Goal: Leave review/rating

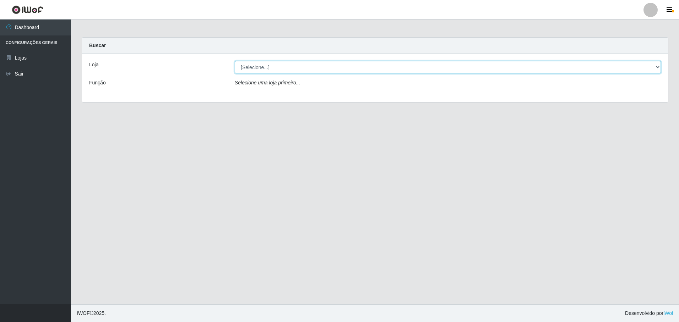
drag, startPoint x: 304, startPoint y: 71, endPoint x: 306, endPoint y: 67, distance: 4.0
click at [306, 68] on select "[Selecione...] Extrabom - Loja 05 [GEOGRAPHIC_DATA]" at bounding box center [448, 67] width 426 height 12
select select "494"
click at [235, 61] on select "[Selecione...] Extrabom - Loja 05 [GEOGRAPHIC_DATA]" at bounding box center [448, 67] width 426 height 12
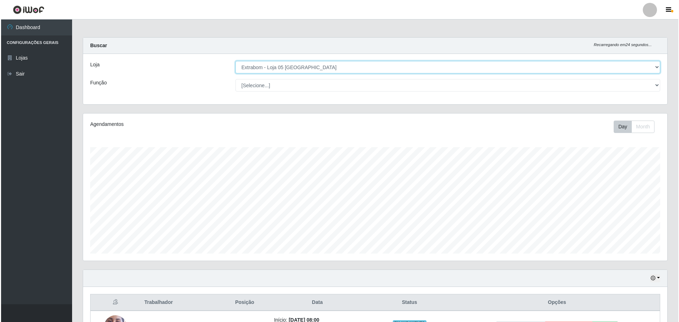
scroll to position [212, 0]
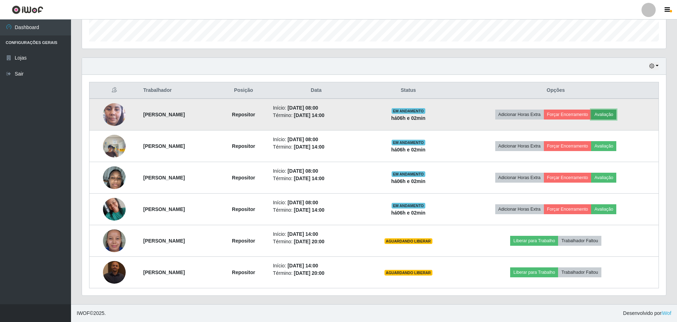
click at [609, 114] on button "Avaliação" at bounding box center [603, 115] width 25 height 10
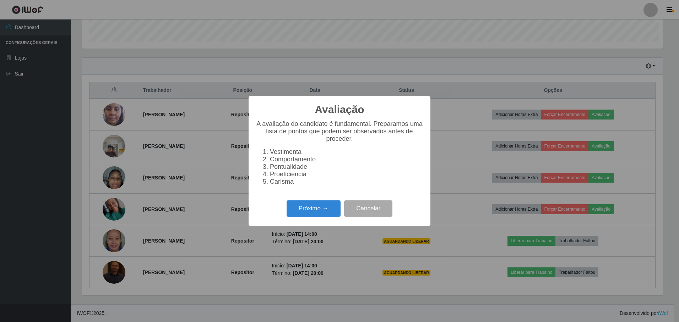
scroll to position [147, 580]
click at [319, 215] on button "Próximo →" at bounding box center [313, 209] width 54 height 17
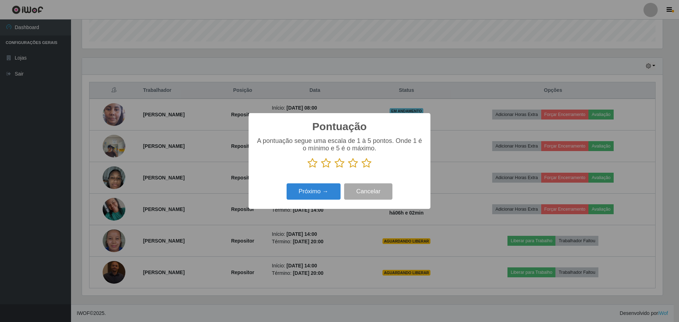
click at [365, 166] on icon at bounding box center [366, 163] width 10 height 11
click at [361, 169] on input "radio" at bounding box center [361, 169] width 0 height 0
click at [319, 192] on button "Próximo →" at bounding box center [313, 192] width 54 height 17
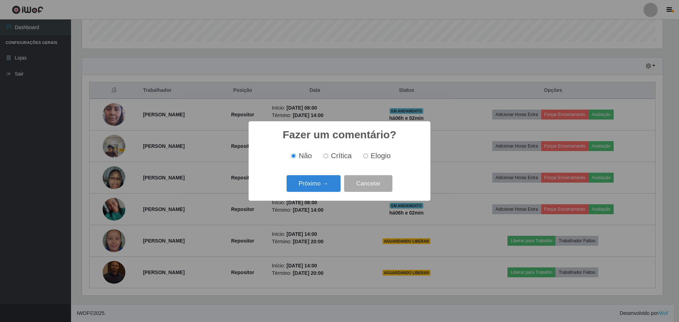
click at [365, 157] on input "Elogio" at bounding box center [365, 156] width 5 height 5
radio input "true"
click at [306, 182] on button "Próximo →" at bounding box center [313, 183] width 54 height 17
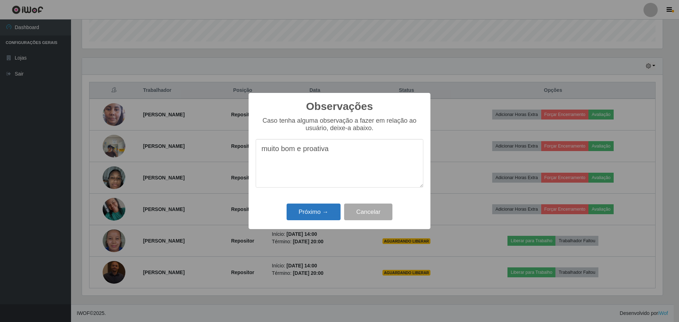
type textarea "muito bom e proativa"
click at [316, 208] on button "Próximo →" at bounding box center [313, 212] width 54 height 17
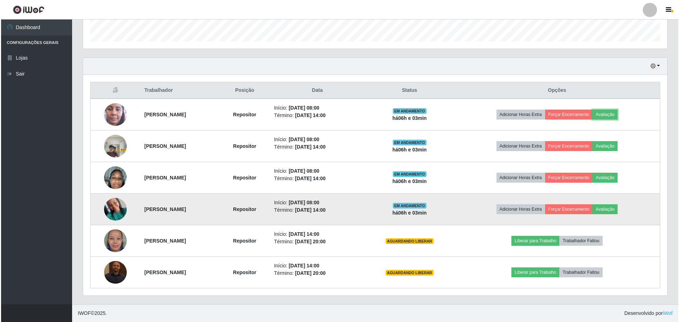
scroll to position [147, 584]
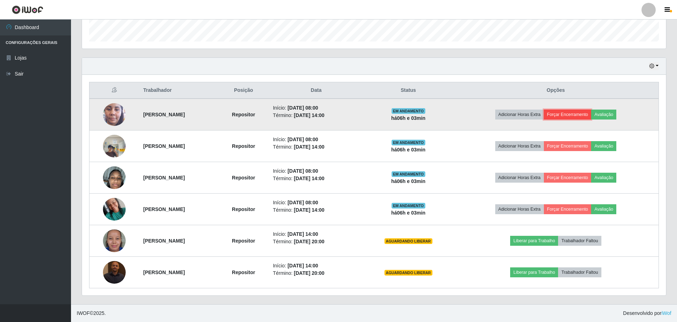
click at [586, 112] on button "Forçar Encerramento" at bounding box center [568, 115] width 48 height 10
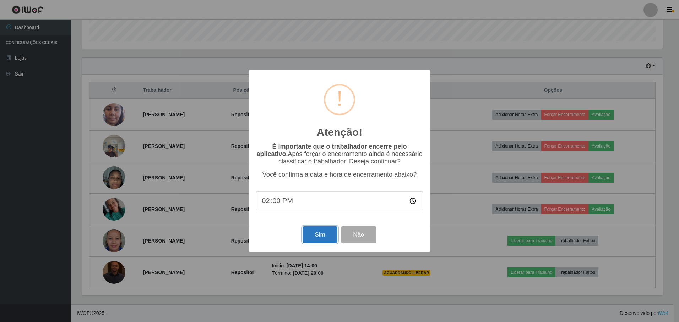
click at [316, 232] on button "Sim" at bounding box center [319, 234] width 34 height 17
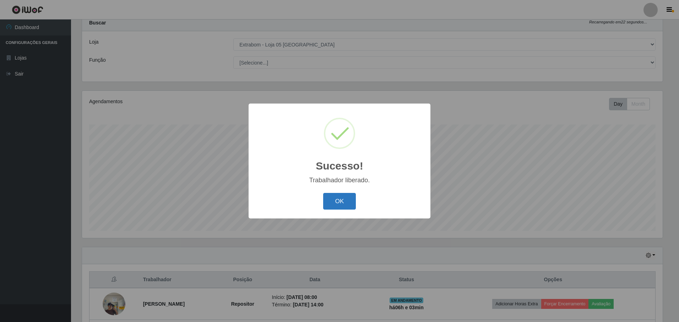
drag, startPoint x: 343, startPoint y: 200, endPoint x: 338, endPoint y: 201, distance: 5.1
click at [339, 200] on button "OK" at bounding box center [339, 201] width 33 height 17
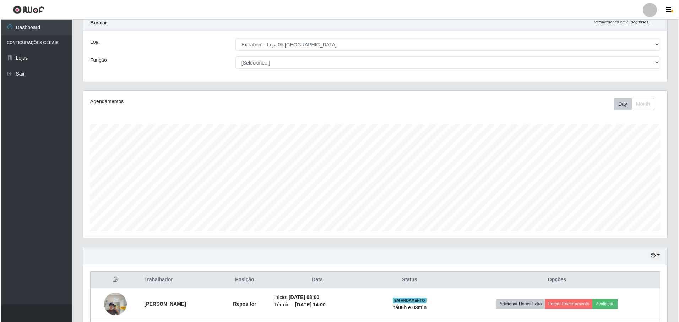
scroll to position [181, 0]
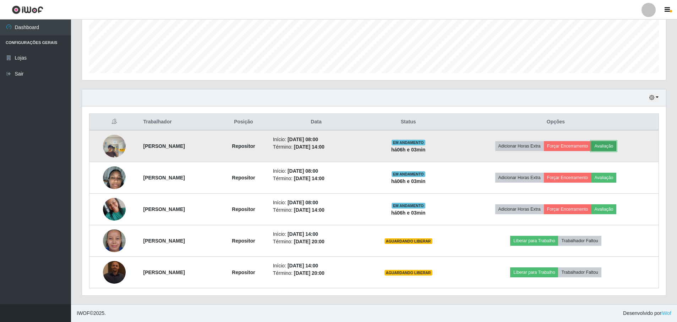
click at [616, 147] on button "Avaliação" at bounding box center [603, 146] width 25 height 10
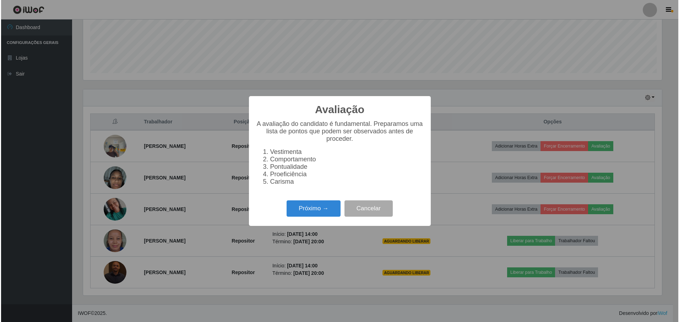
scroll to position [147, 580]
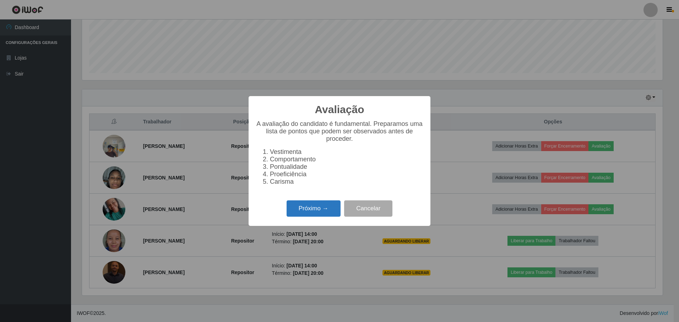
click at [313, 211] on button "Próximo →" at bounding box center [313, 209] width 54 height 17
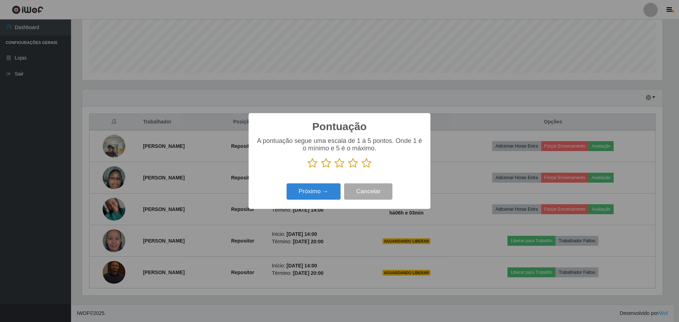
click at [364, 164] on icon at bounding box center [366, 163] width 10 height 11
click at [361, 169] on input "radio" at bounding box center [361, 169] width 0 height 0
click at [318, 191] on button "Próximo →" at bounding box center [313, 192] width 54 height 17
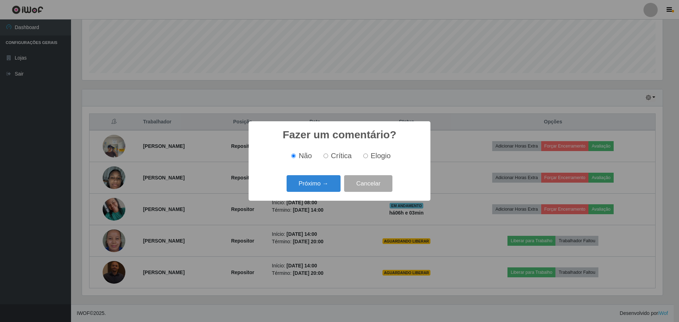
click at [365, 157] on input "Elogio" at bounding box center [365, 156] width 5 height 5
radio input "true"
click at [315, 185] on button "Próximo →" at bounding box center [313, 183] width 54 height 17
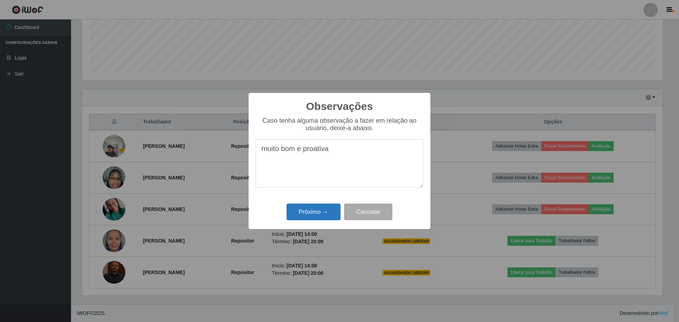
type textarea "muito bom e proativa"
click at [315, 214] on button "Próximo →" at bounding box center [313, 212] width 54 height 17
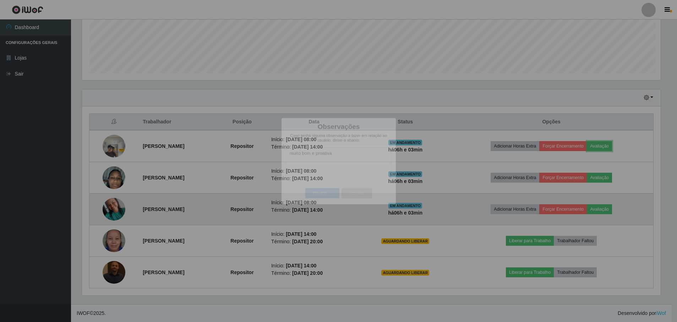
scroll to position [147, 584]
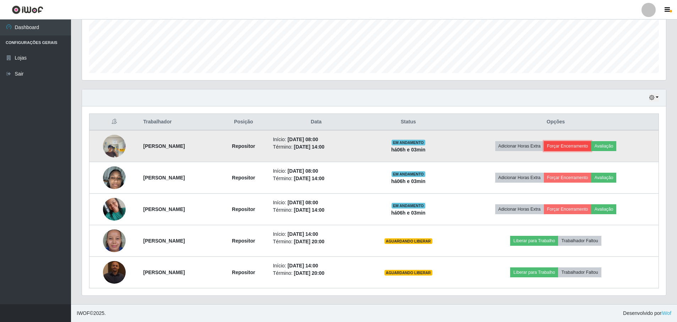
click at [574, 146] on button "Forçar Encerramento" at bounding box center [568, 146] width 48 height 10
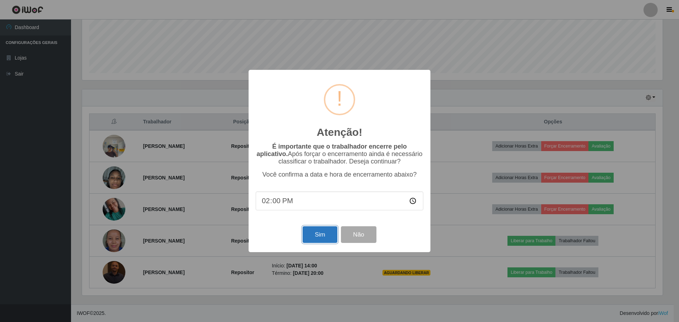
click at [323, 233] on button "Sim" at bounding box center [319, 234] width 34 height 17
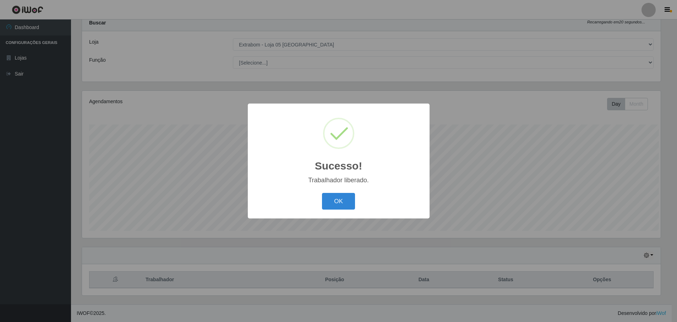
scroll to position [0, 0]
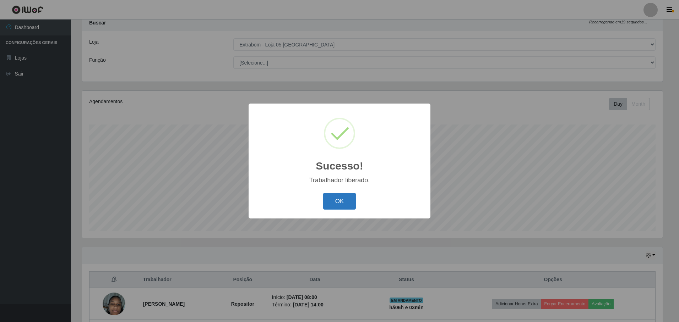
click at [344, 201] on button "OK" at bounding box center [339, 201] width 33 height 17
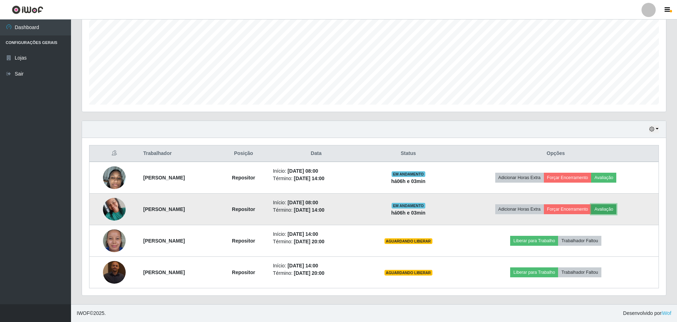
click at [616, 211] on button "Avaliação" at bounding box center [603, 209] width 25 height 10
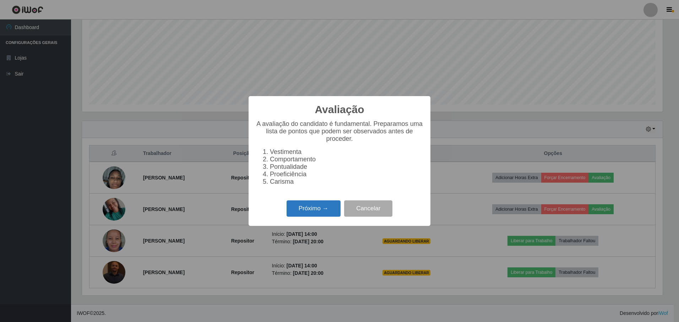
click at [312, 205] on button "Próximo →" at bounding box center [313, 209] width 54 height 17
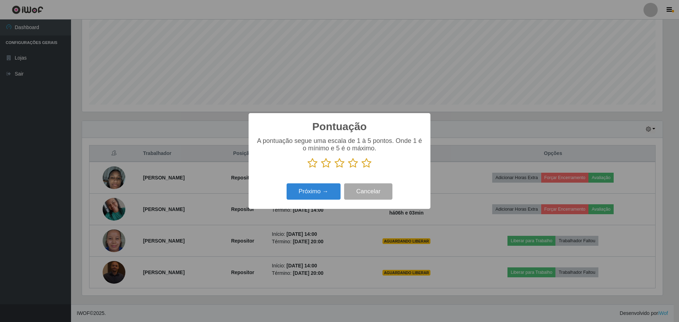
click at [367, 164] on icon at bounding box center [366, 163] width 10 height 11
click at [361, 169] on input "radio" at bounding box center [361, 169] width 0 height 0
click at [320, 192] on button "Próximo →" at bounding box center [313, 192] width 54 height 17
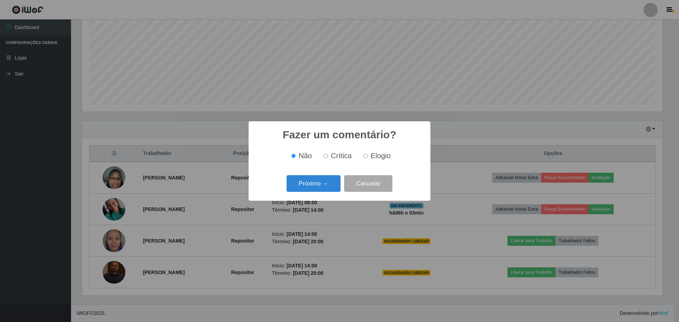
click at [364, 156] on label "Elogio" at bounding box center [375, 156] width 30 height 8
click at [364, 156] on input "Elogio" at bounding box center [365, 156] width 5 height 5
radio input "true"
click at [312, 186] on button "Próximo →" at bounding box center [313, 183] width 54 height 17
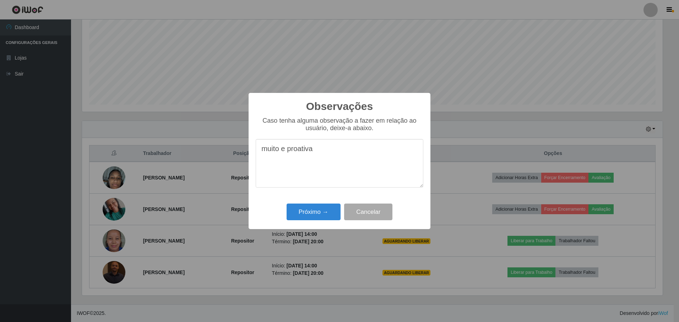
click at [288, 153] on textarea "muito e proativa" at bounding box center [340, 163] width 168 height 49
click at [287, 152] on textarea "muito e bom e proativa" at bounding box center [340, 163] width 168 height 49
type textarea "muito bom e proativa"
click at [321, 212] on button "Próximo →" at bounding box center [313, 212] width 54 height 17
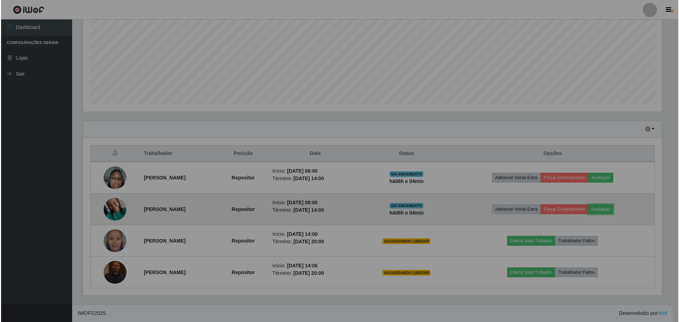
scroll to position [147, 584]
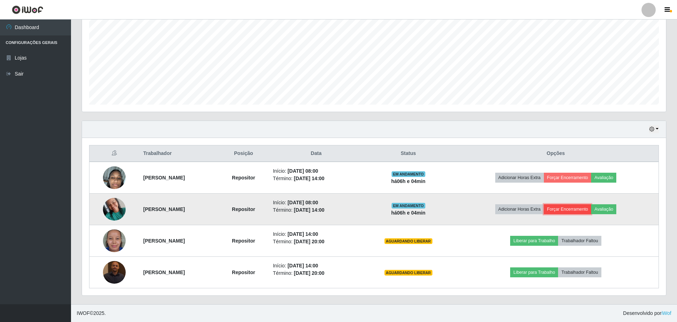
click at [577, 209] on button "Forçar Encerramento" at bounding box center [568, 209] width 48 height 10
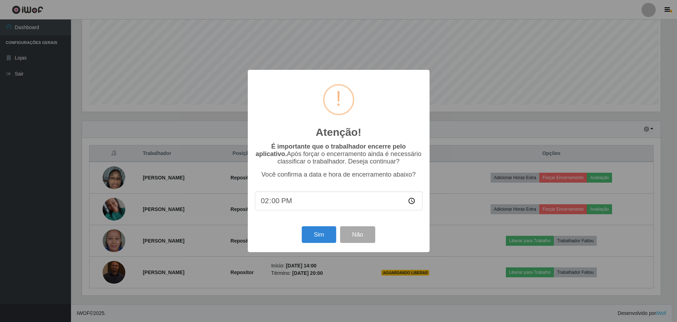
scroll to position [147, 580]
click at [322, 233] on button "Sim" at bounding box center [319, 234] width 34 height 17
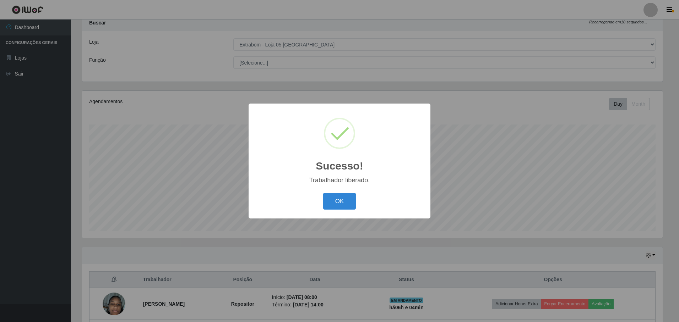
click at [338, 198] on button "OK" at bounding box center [339, 201] width 33 height 17
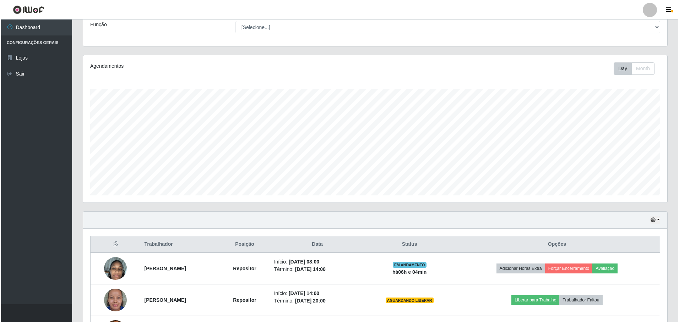
scroll to position [117, 0]
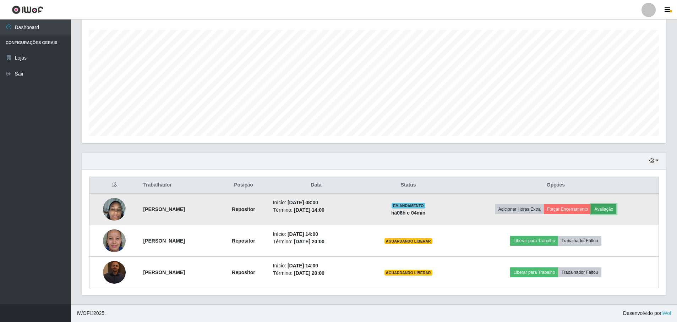
click at [615, 210] on button "Avaliação" at bounding box center [603, 209] width 25 height 10
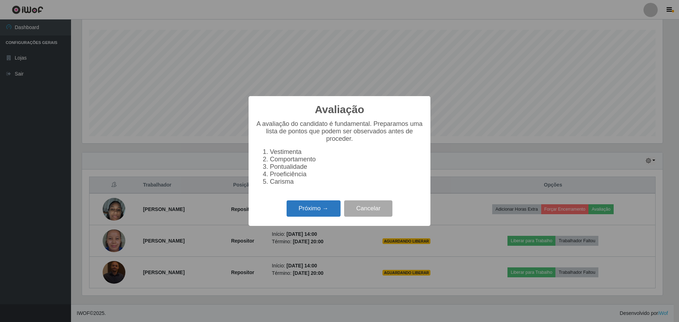
click at [317, 215] on button "Próximo →" at bounding box center [313, 209] width 54 height 17
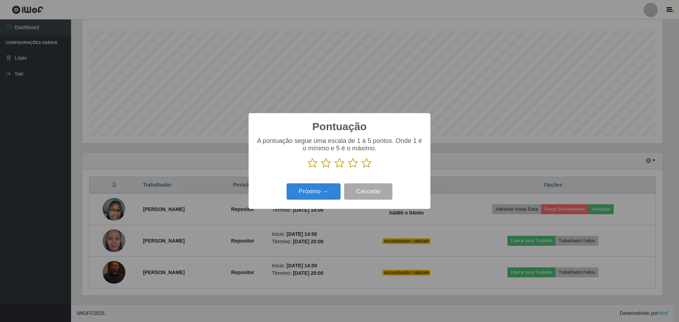
click at [367, 166] on icon at bounding box center [366, 163] width 10 height 11
click at [361, 169] on input "radio" at bounding box center [361, 169] width 0 height 0
click at [322, 190] on button "Próximo →" at bounding box center [313, 192] width 54 height 17
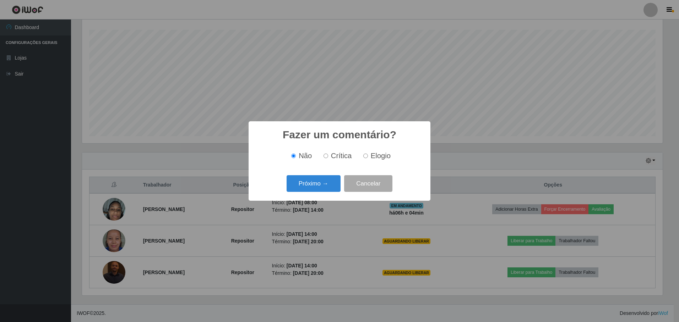
click at [365, 158] on input "Elogio" at bounding box center [365, 156] width 5 height 5
radio input "true"
click at [327, 182] on button "Próximo →" at bounding box center [313, 183] width 54 height 17
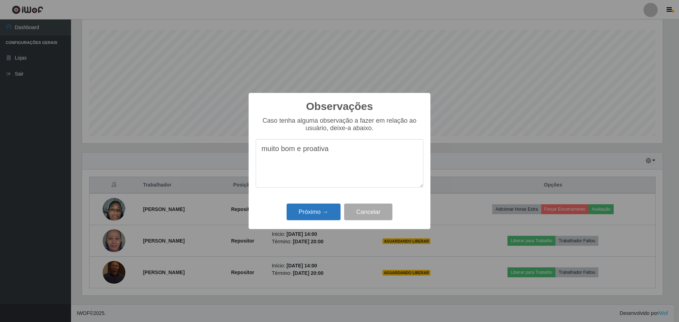
type textarea "muito bom e proativa"
click at [316, 212] on button "Próximo →" at bounding box center [313, 212] width 54 height 17
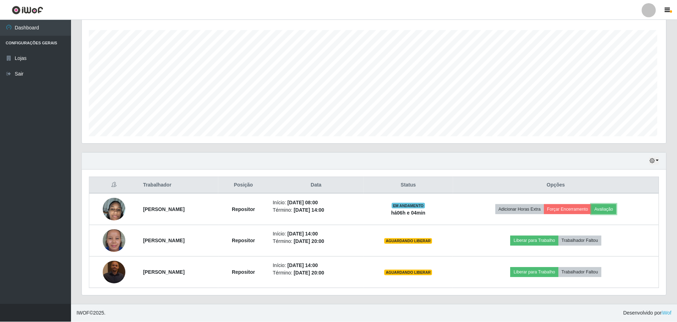
scroll to position [147, 584]
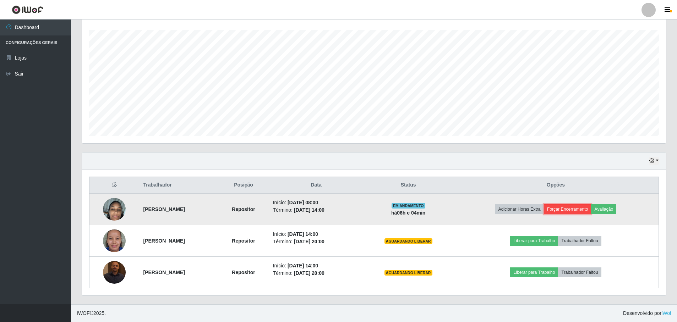
click at [576, 209] on button "Forçar Encerramento" at bounding box center [568, 209] width 48 height 10
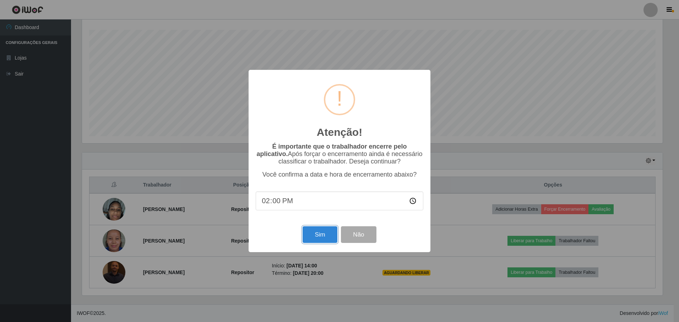
click at [321, 237] on button "Sim" at bounding box center [319, 234] width 34 height 17
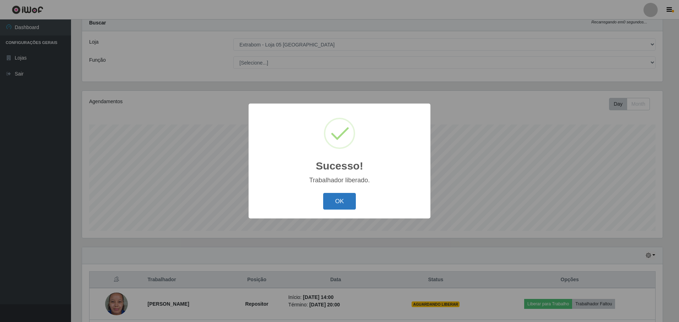
click at [334, 207] on button "OK" at bounding box center [339, 201] width 33 height 17
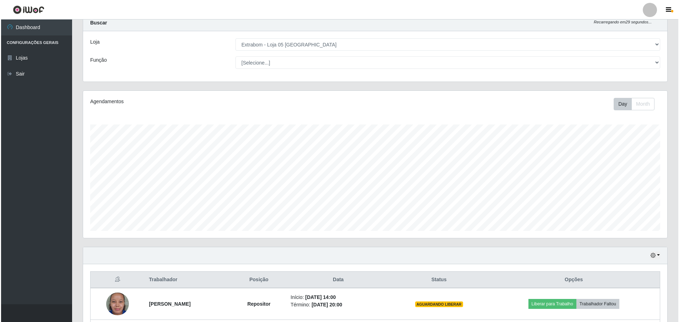
scroll to position [86, 0]
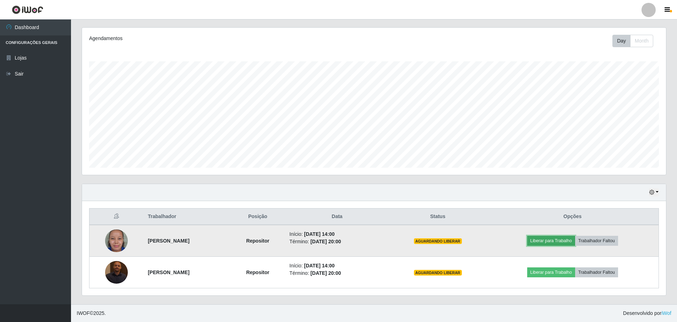
click at [563, 240] on button "Liberar para Trabalho" at bounding box center [551, 241] width 48 height 10
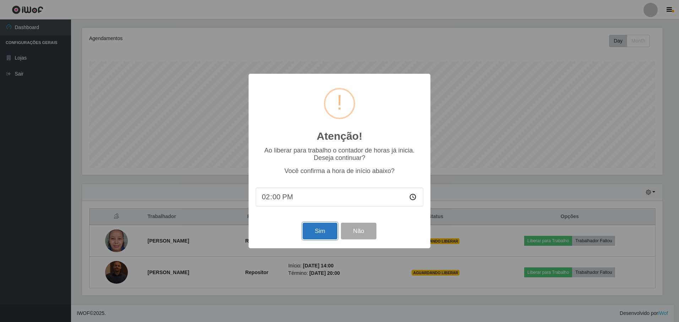
click at [319, 229] on button "Sim" at bounding box center [319, 231] width 34 height 17
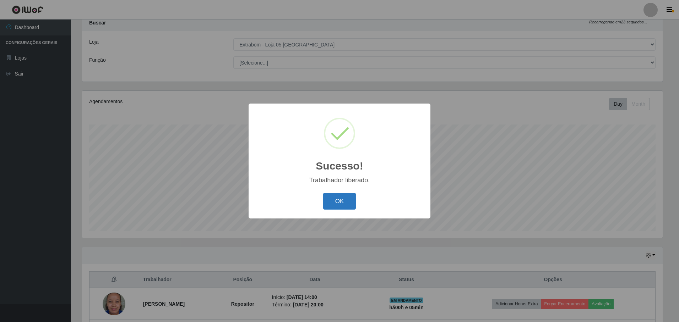
click at [341, 199] on button "OK" at bounding box center [339, 201] width 33 height 17
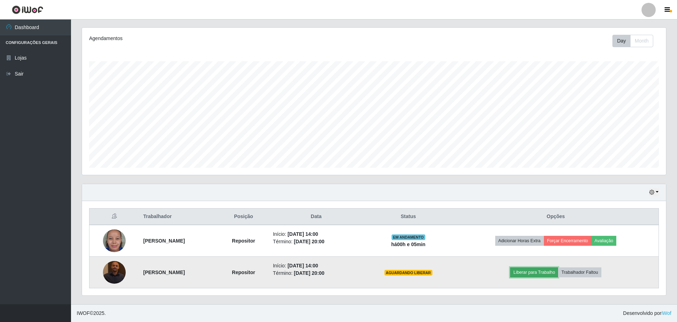
click at [549, 269] on button "Liberar para Trabalho" at bounding box center [534, 273] width 48 height 10
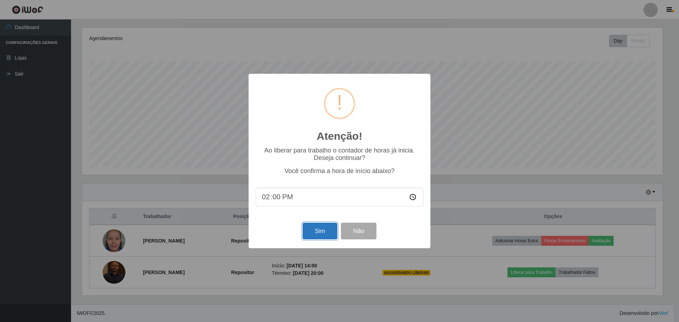
click at [320, 230] on button "Sim" at bounding box center [319, 231] width 34 height 17
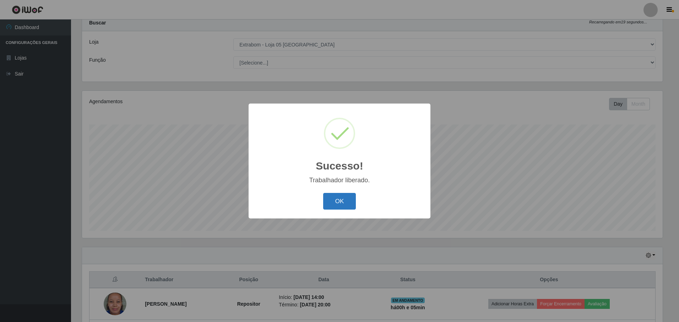
click at [334, 203] on button "OK" at bounding box center [339, 201] width 33 height 17
